Goal: Book appointment/travel/reservation

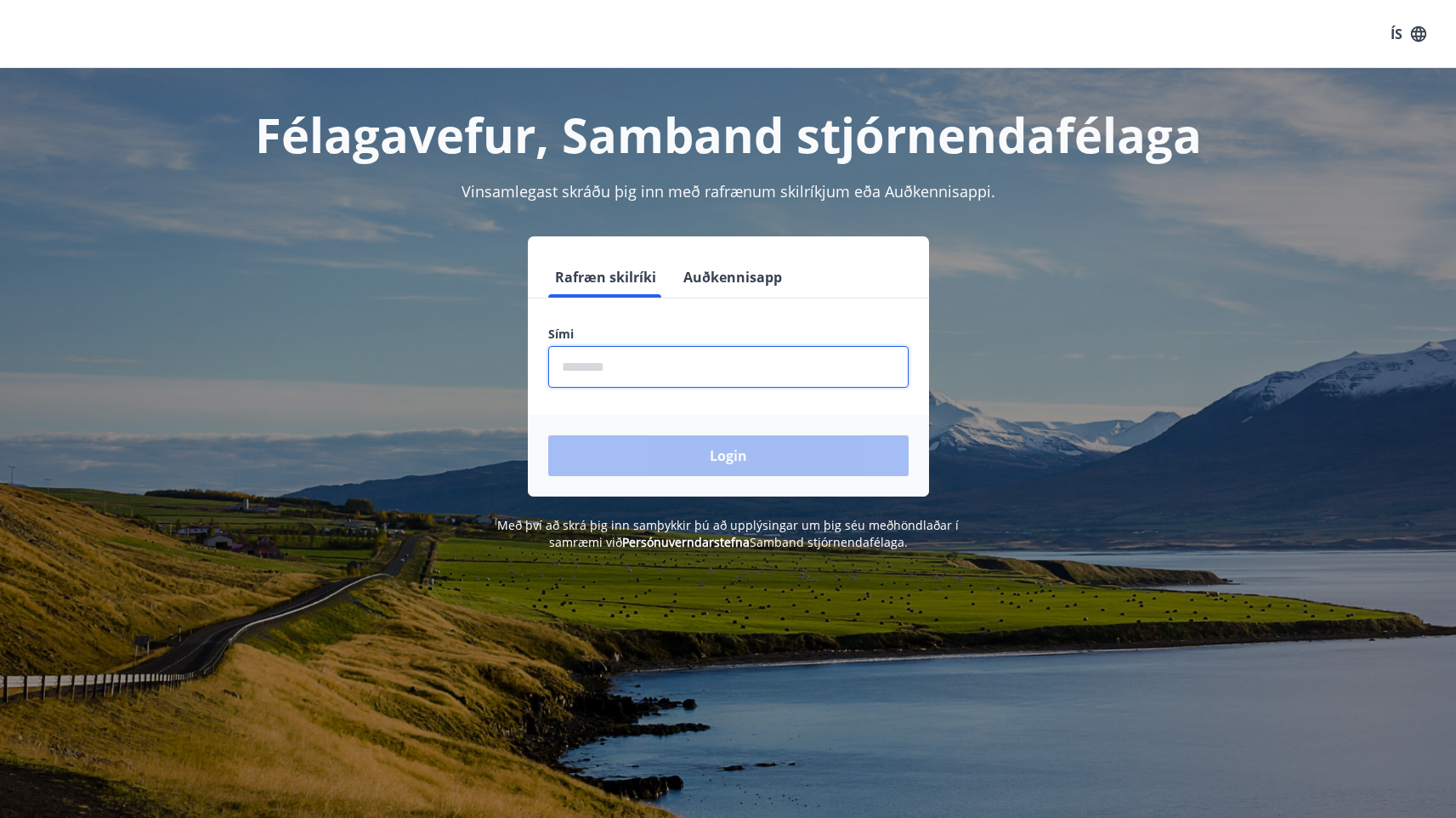
click at [645, 365] on input "phone" at bounding box center [728, 366] width 360 height 41
type input "********"
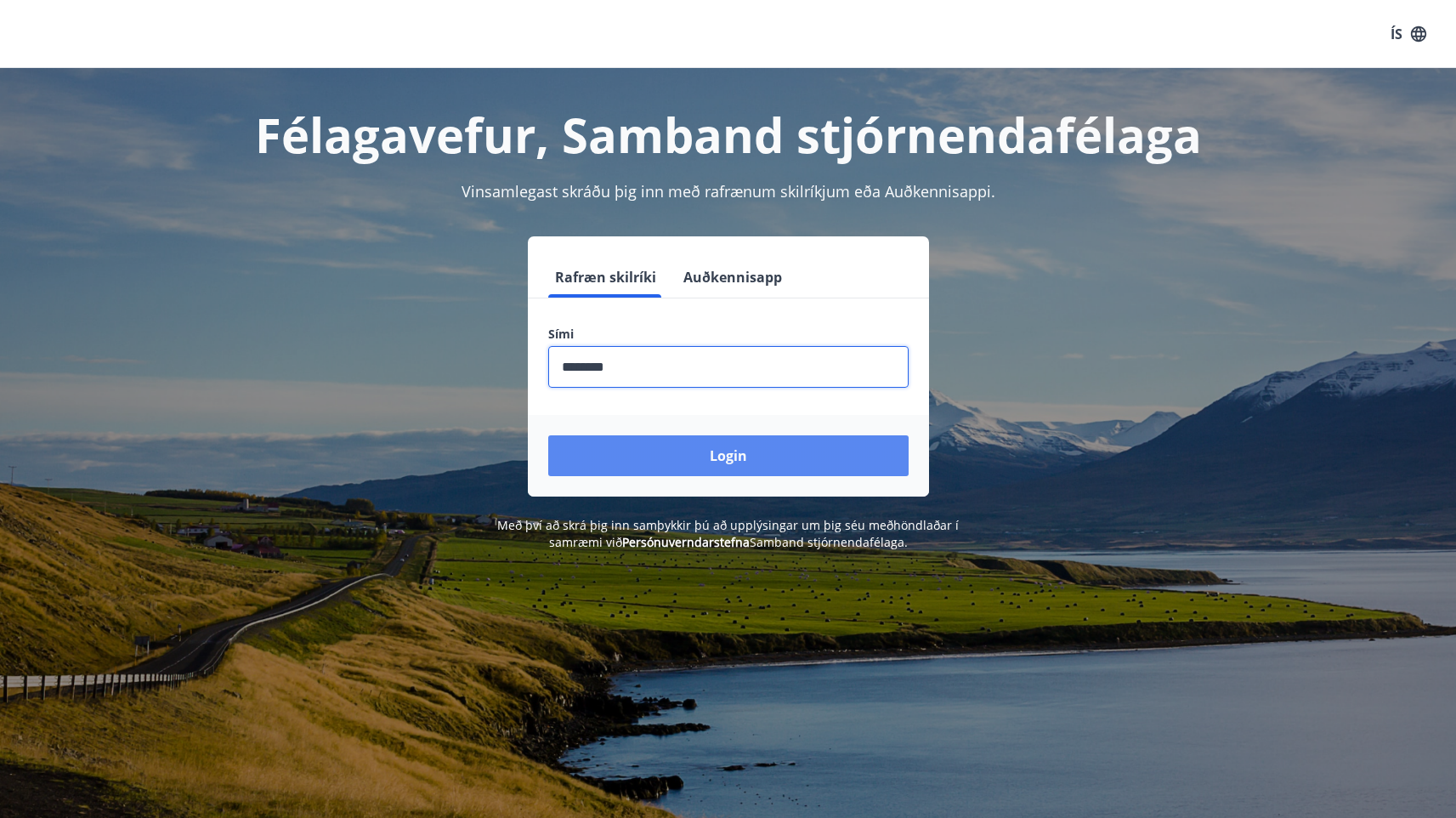
click at [659, 450] on button "Login" at bounding box center [728, 456] width 360 height 40
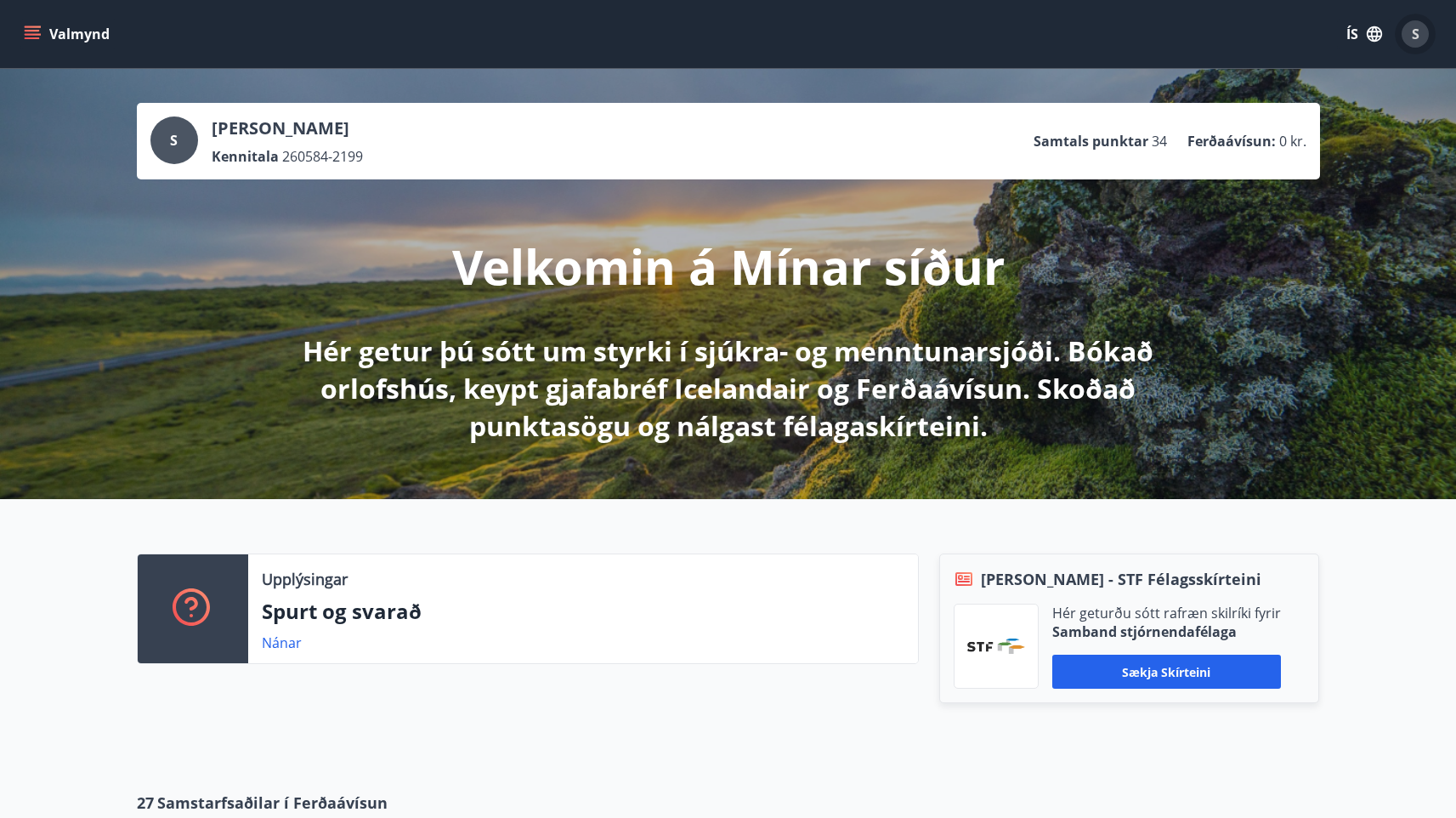
click at [1421, 29] on div "S" at bounding box center [1416, 34] width 27 height 27
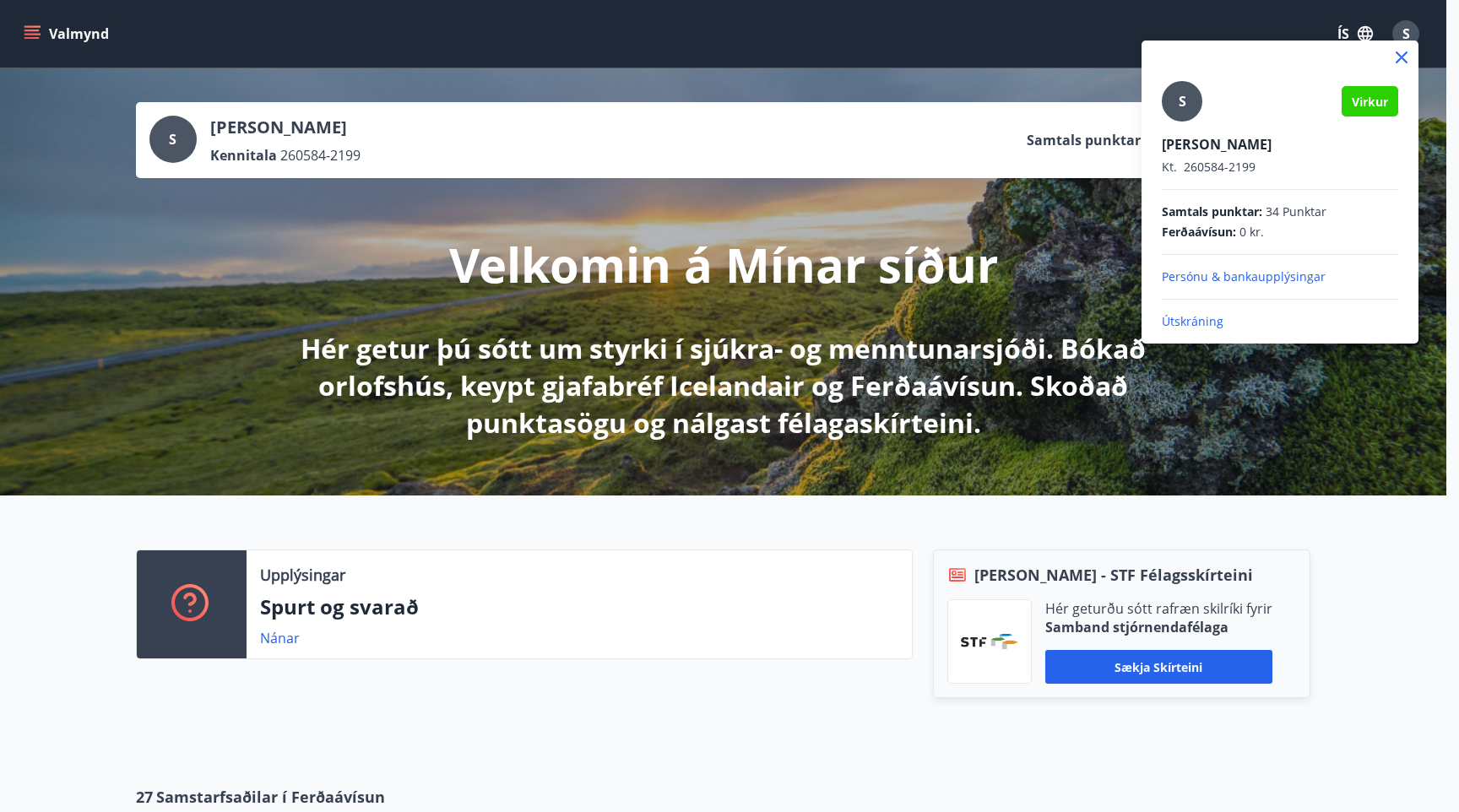
click at [1074, 299] on div at bounding box center [729, 406] width 1459 height 812
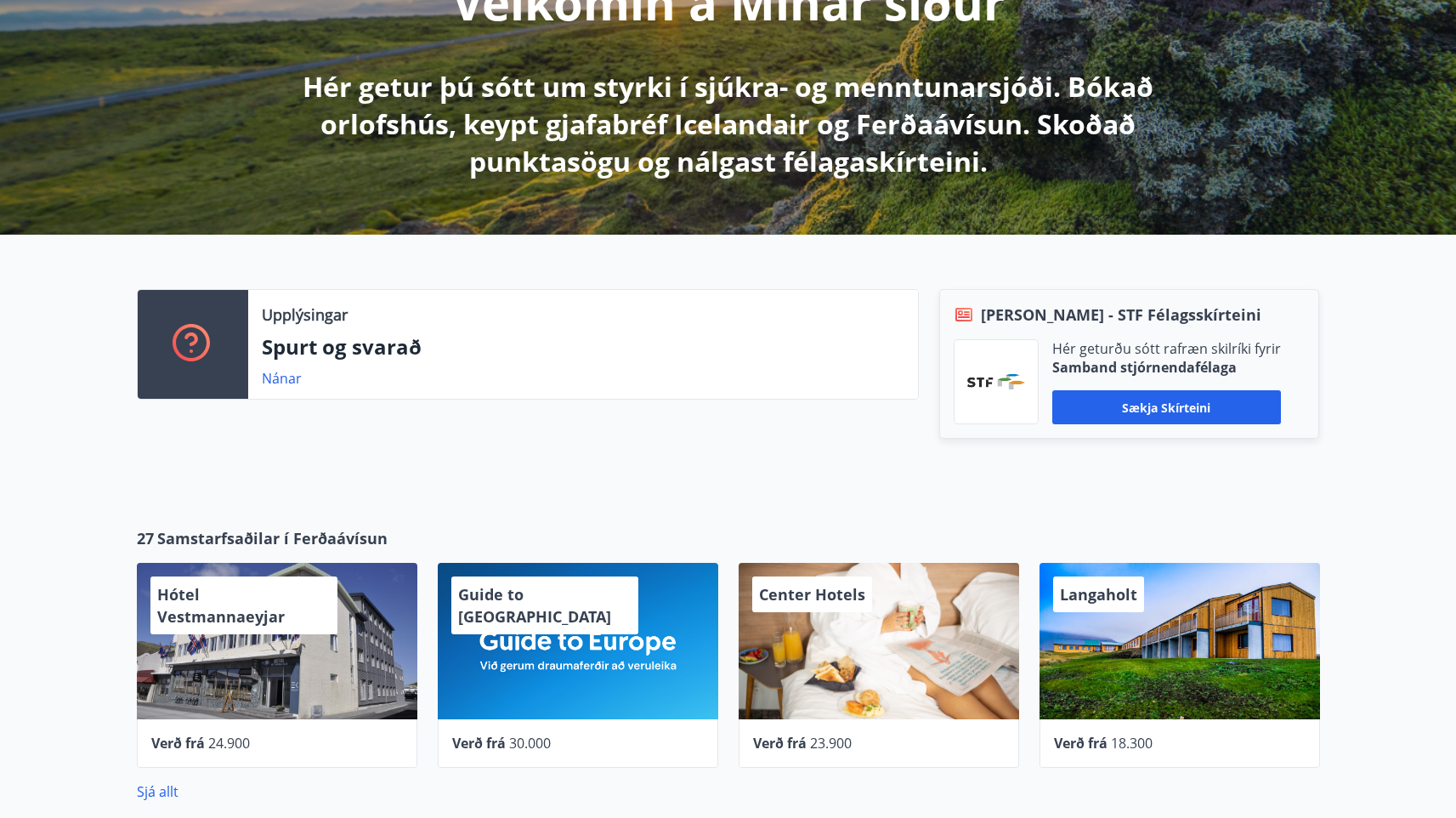
scroll to position [699, 0]
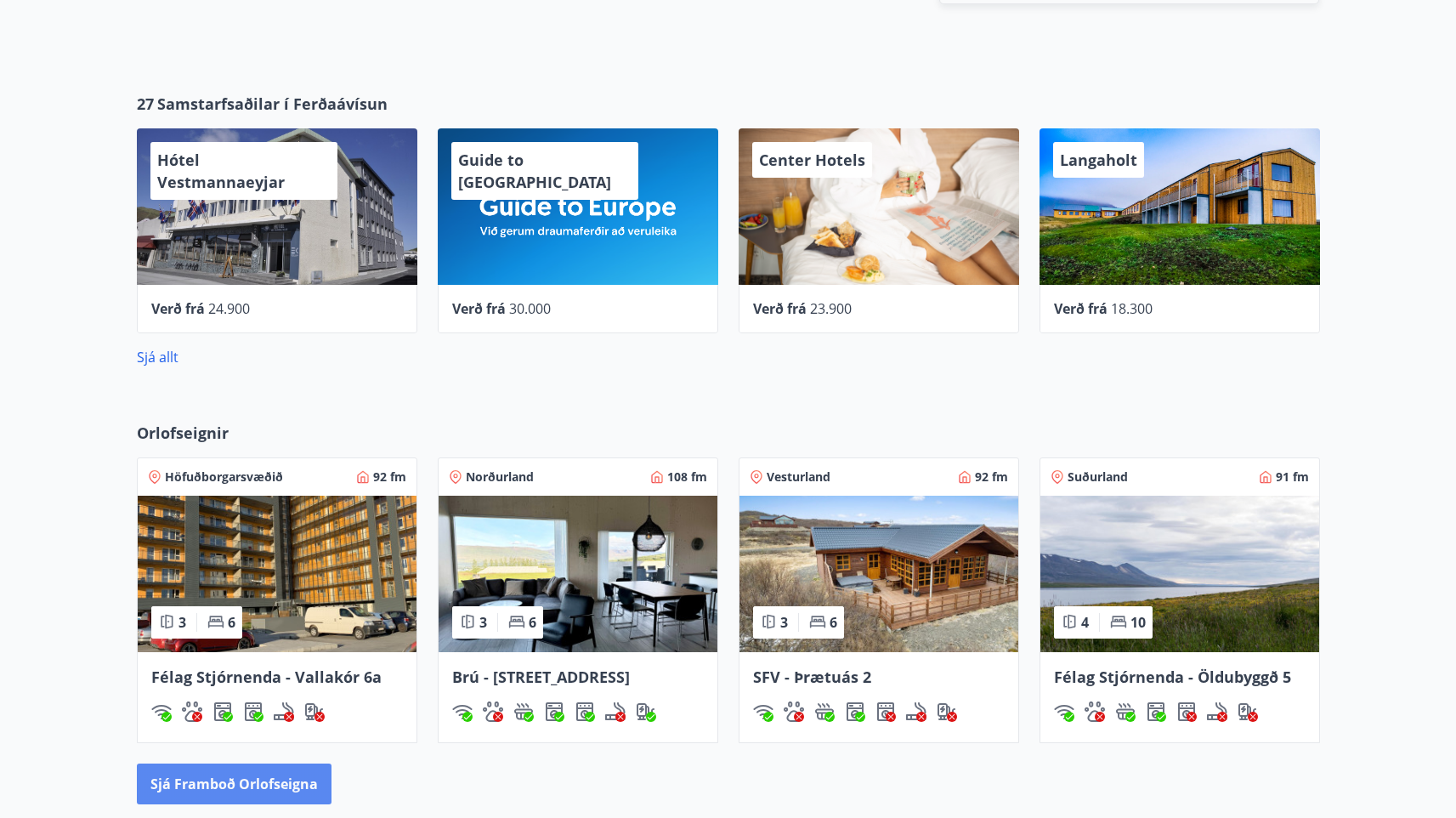
click at [255, 778] on button "Sjá framboð orlofseigna" at bounding box center [234, 783] width 195 height 40
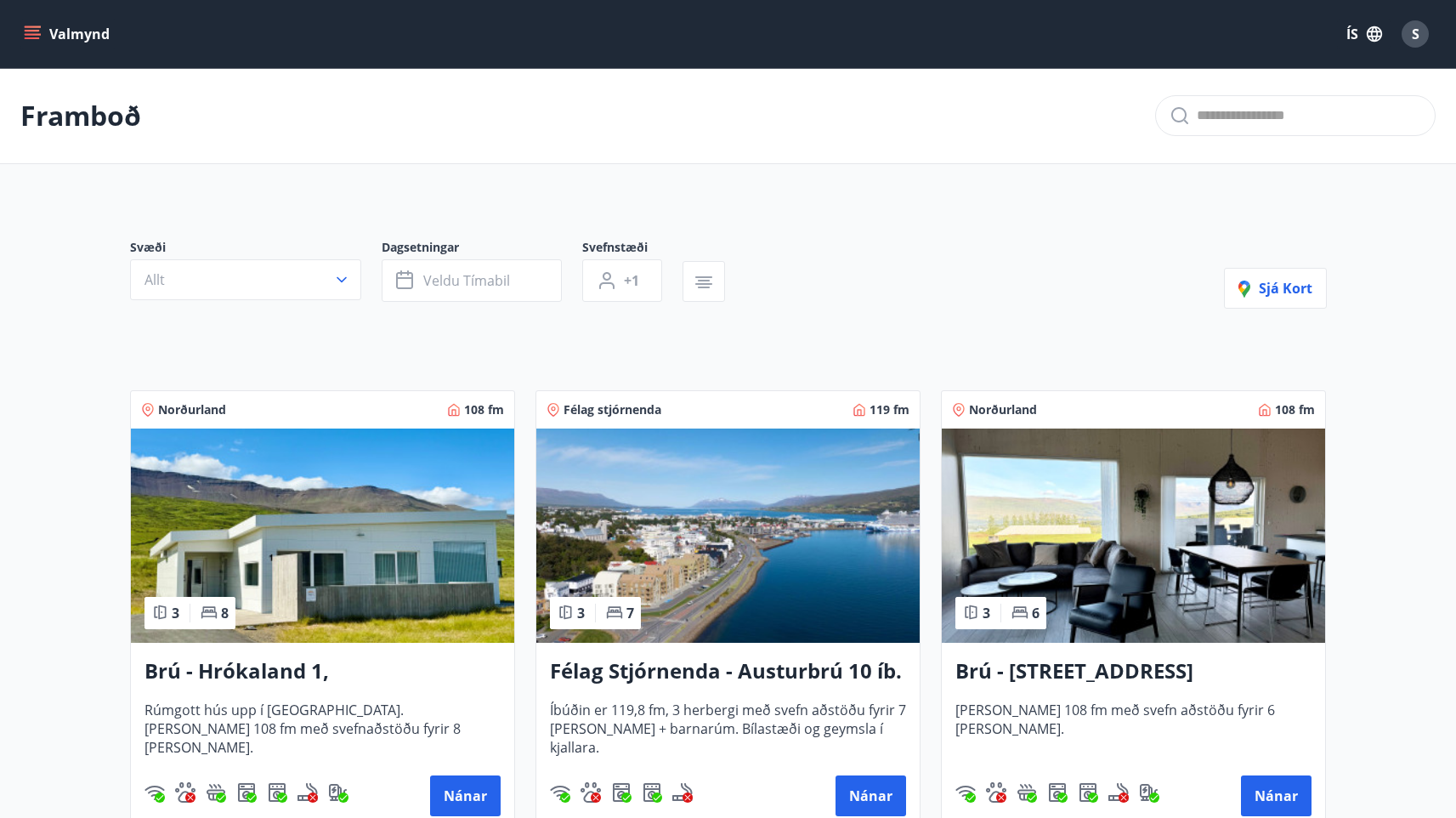
click at [329, 291] on button "Allt" at bounding box center [245, 280] width 232 height 40
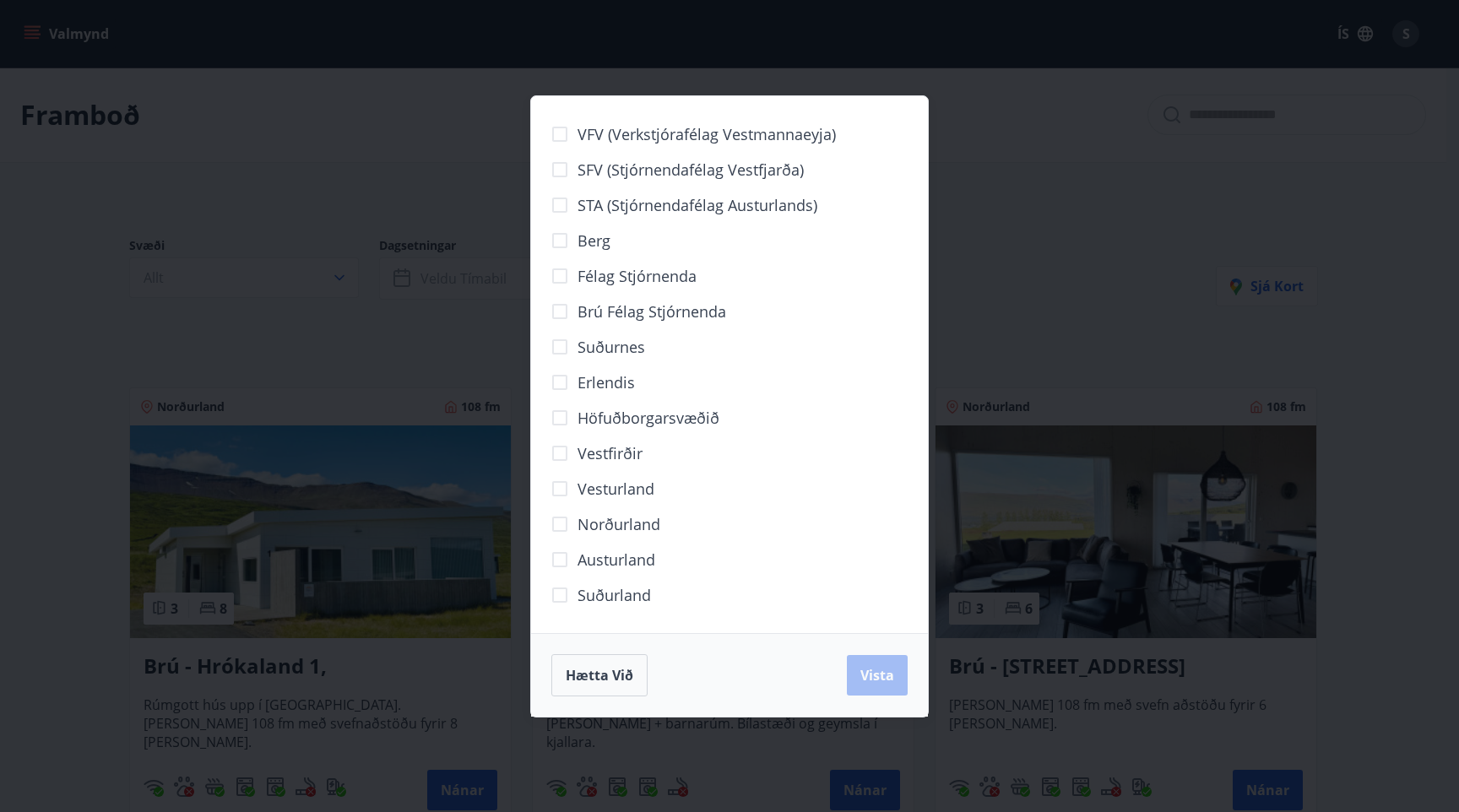
click at [589, 598] on span "Suðurland" at bounding box center [614, 594] width 73 height 22
click at [885, 683] on span "Vista" at bounding box center [876, 675] width 33 height 18
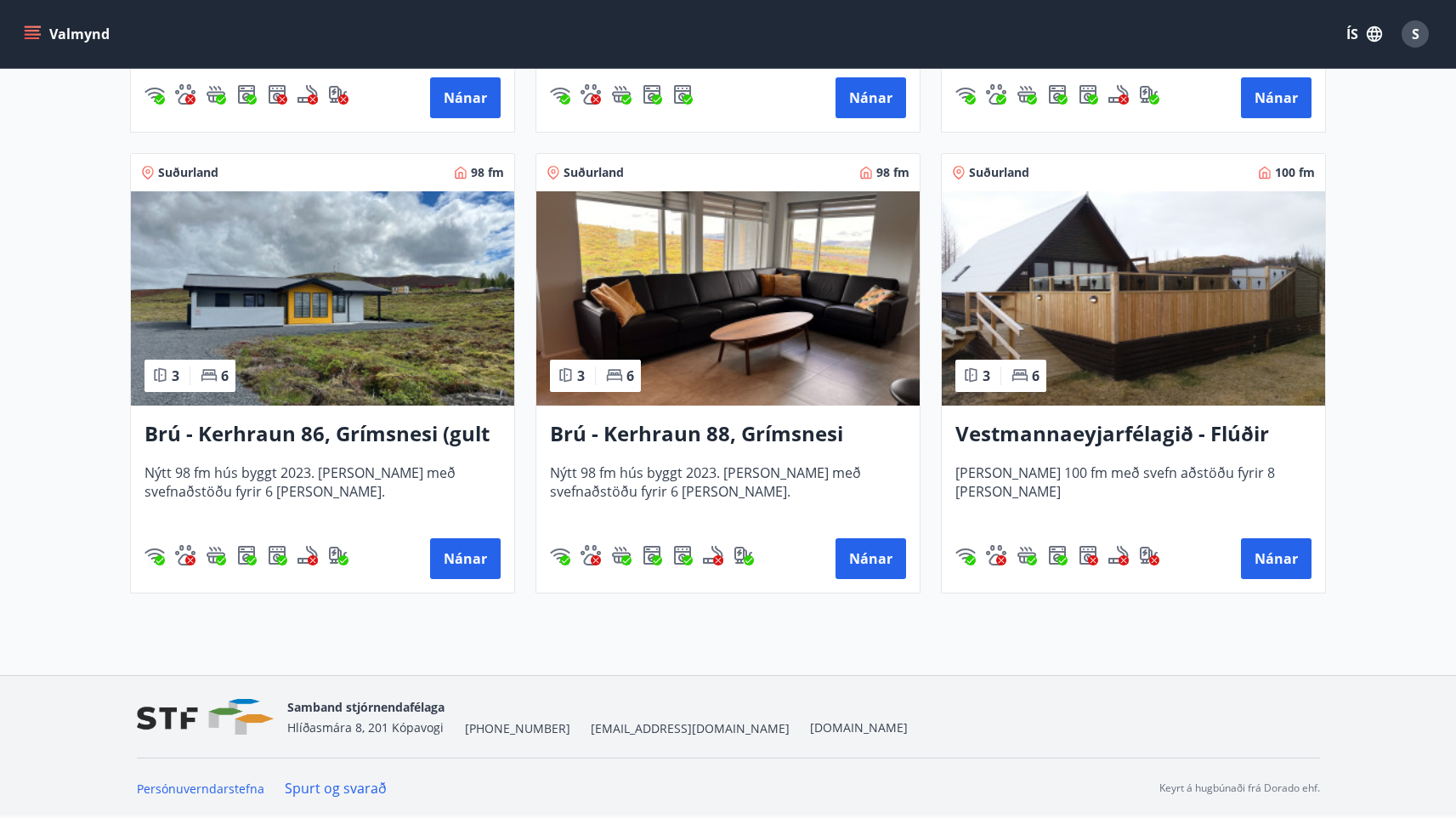
scroll to position [727, 0]
